Goal: Task Accomplishment & Management: Use online tool/utility

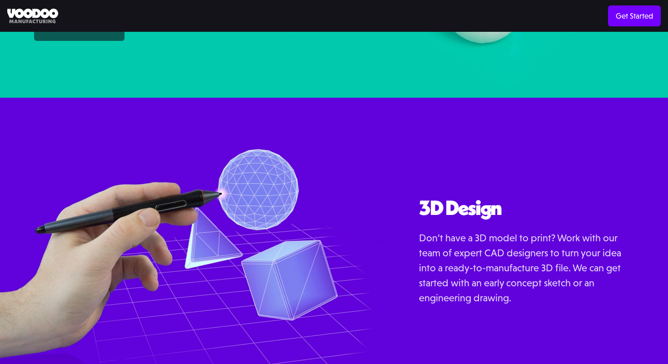
scroll to position [926, 0]
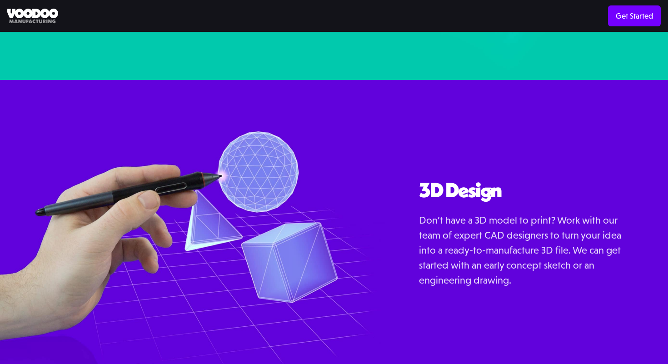
click at [294, 181] on img at bounding box center [192, 244] width 385 height 329
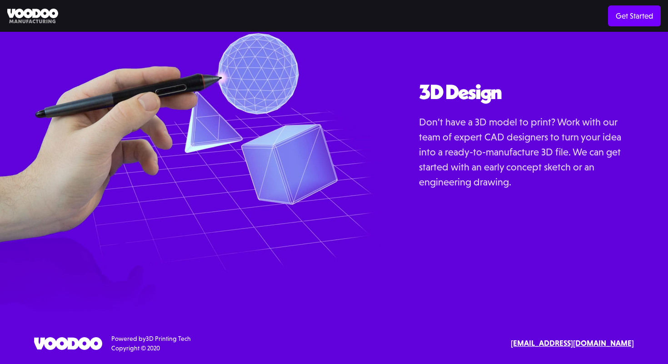
click at [139, 337] on div "Powered by 3D Printing Tech Copyright © 2020" at bounding box center [150, 343] width 79 height 19
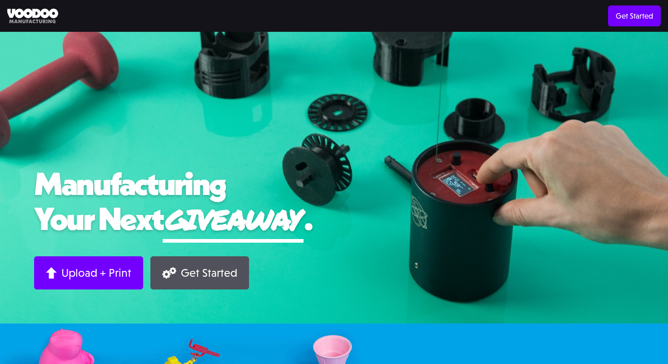
scroll to position [0, 0]
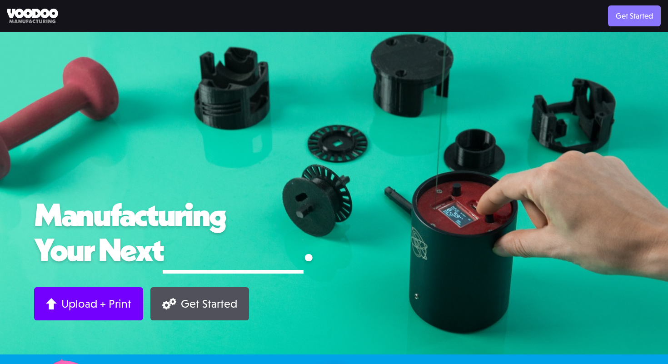
click at [629, 14] on link "Get Started" at bounding box center [634, 15] width 53 height 21
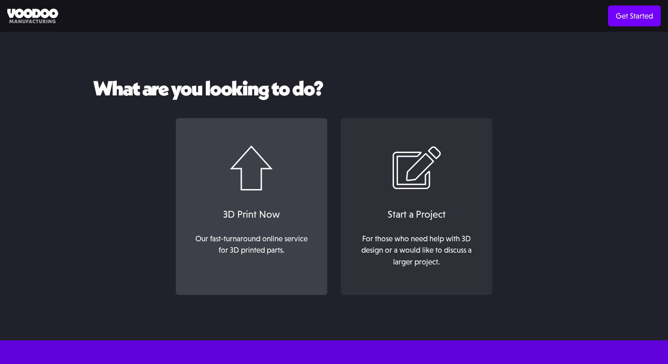
click at [258, 214] on div "3D Print Now" at bounding box center [251, 214] width 133 height 15
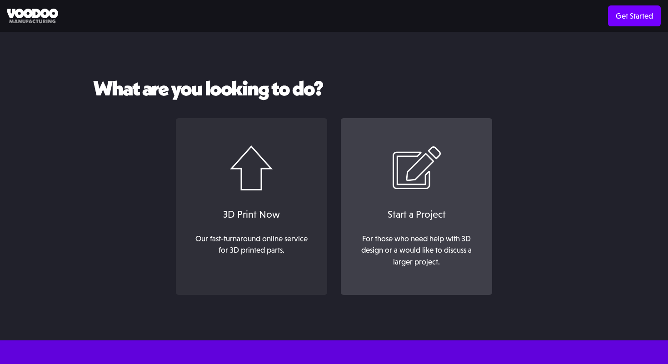
click at [396, 189] on img at bounding box center [416, 167] width 49 height 45
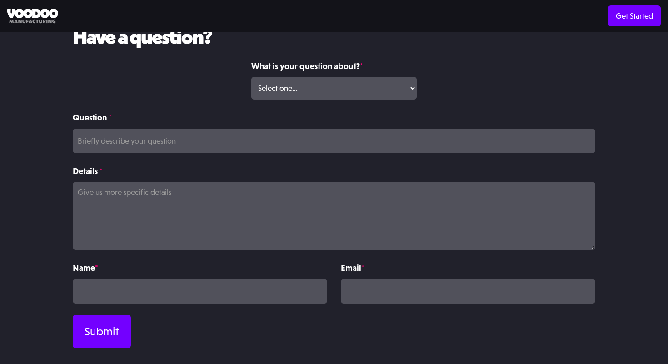
scroll to position [170, 0]
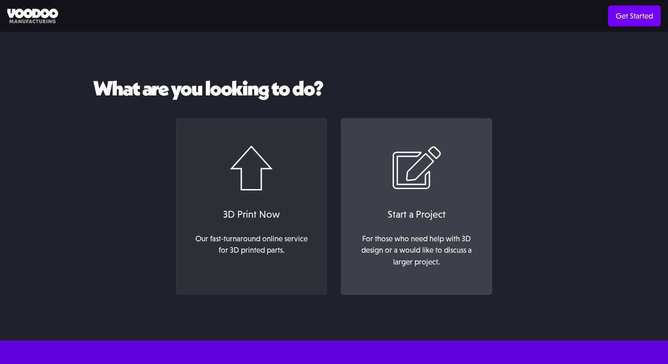
scroll to position [30, 0]
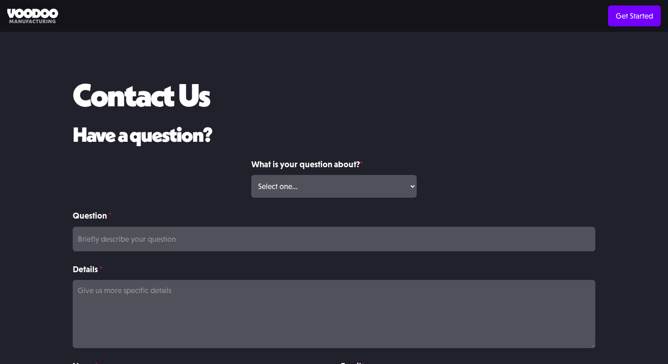
scroll to position [170, 0]
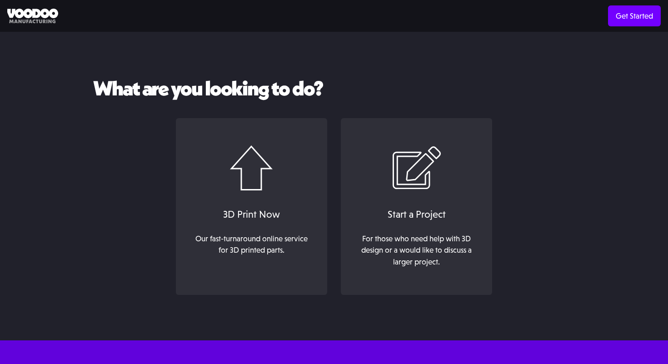
scroll to position [30, 0]
